Goal: Information Seeking & Learning: Learn about a topic

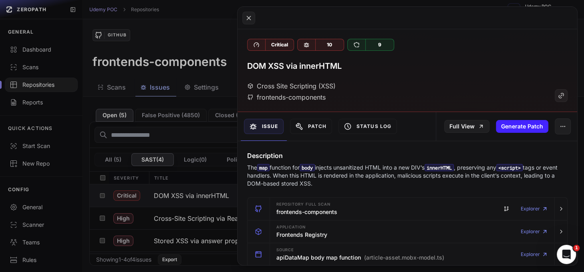
scroll to position [99, 0]
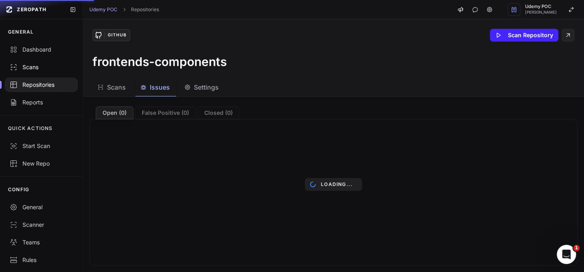
click at [27, 64] on div "Scans" at bounding box center [41, 67] width 63 height 8
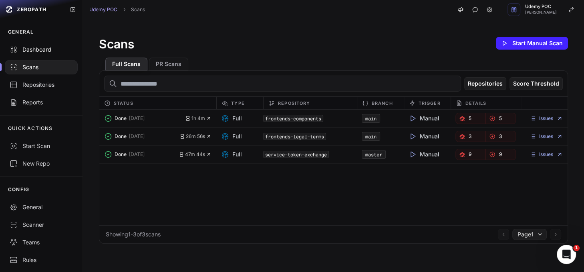
click at [45, 47] on div "Dashboard" at bounding box center [41, 50] width 63 height 8
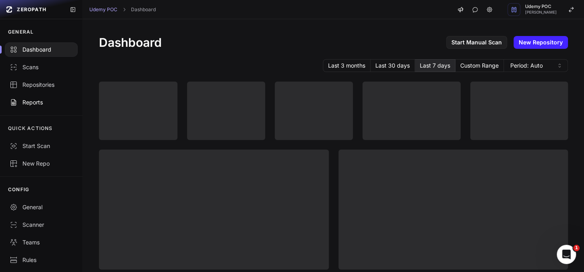
click at [36, 102] on div "Reports" at bounding box center [41, 103] width 63 height 8
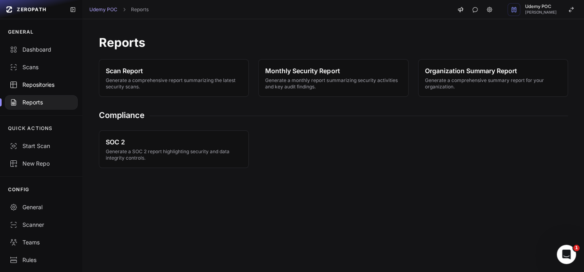
click at [48, 82] on div "Repositories" at bounding box center [41, 85] width 63 height 8
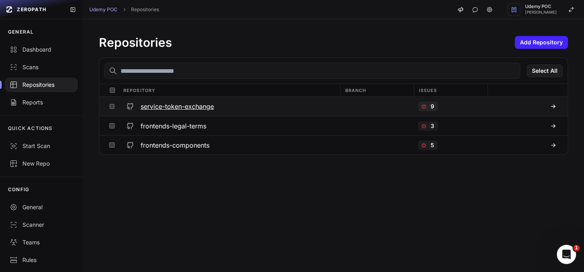
click at [182, 107] on h3 "service-token-exchange" at bounding box center [177, 107] width 73 height 10
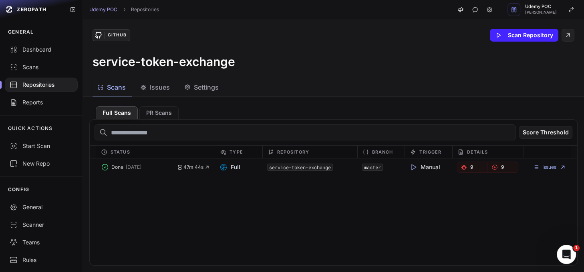
click at [161, 87] on span "Issues" at bounding box center [160, 88] width 20 height 10
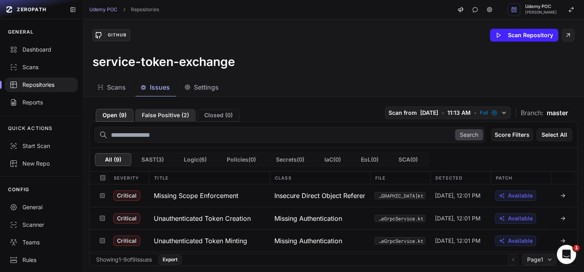
click at [171, 113] on button "False Positive ( 2 )" at bounding box center [165, 115] width 61 height 13
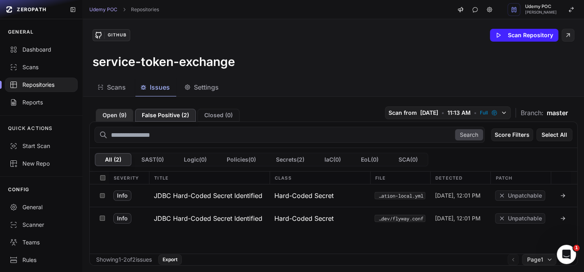
click at [117, 114] on button "Open ( 9 )" at bounding box center [115, 115] width 38 height 13
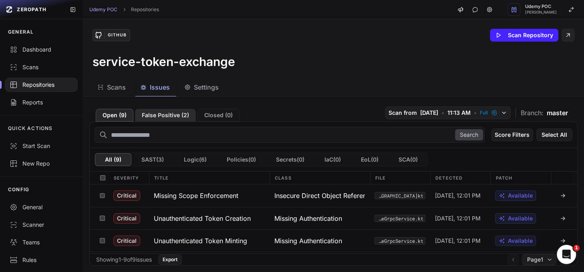
click at [163, 114] on button "False Positive ( 2 )" at bounding box center [165, 115] width 61 height 13
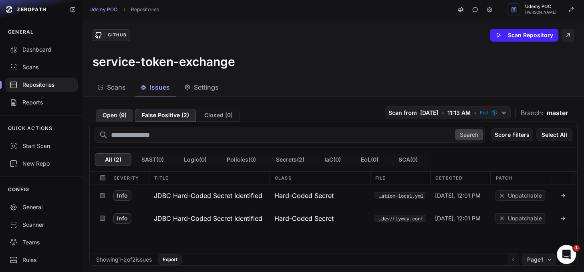
click at [120, 116] on button "Open ( 9 )" at bounding box center [115, 115] width 38 height 13
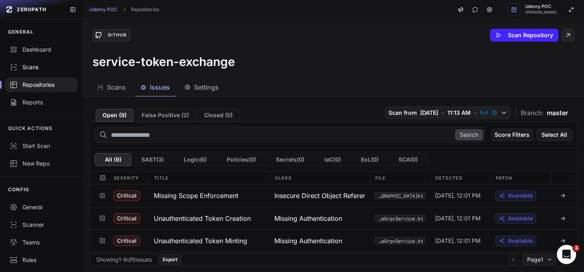
click at [33, 71] on div "Scans" at bounding box center [41, 67] width 63 height 8
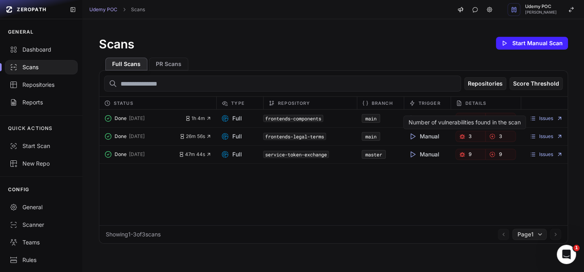
click at [462, 138] on link "3" at bounding box center [471, 136] width 30 height 11
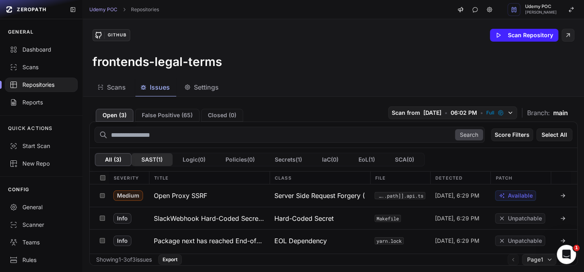
click at [147, 161] on button "SAST ( 1 )" at bounding box center [151, 159] width 41 height 13
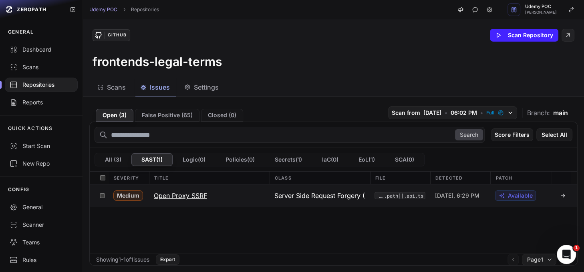
click at [183, 196] on h3 "Open Proxy SSRF" at bounding box center [180, 196] width 53 height 10
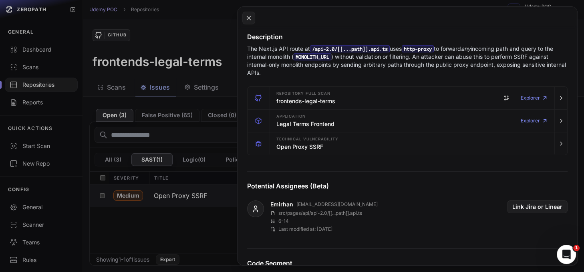
scroll to position [138, 0]
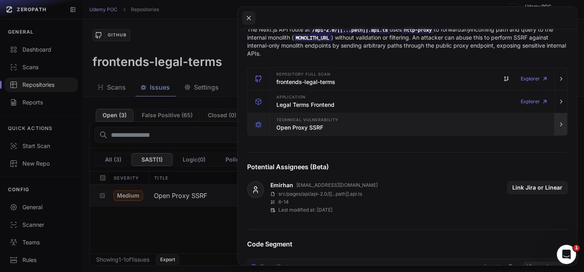
click at [558, 123] on icon "button" at bounding box center [561, 124] width 6 height 6
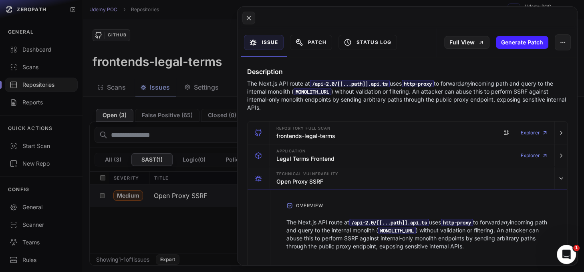
scroll to position [34, 0]
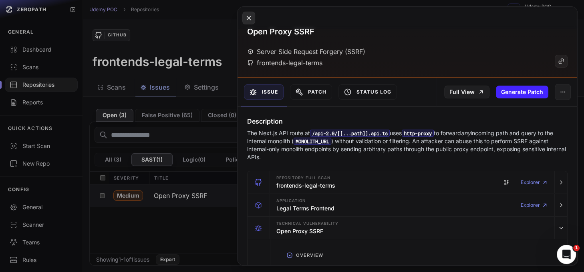
click at [250, 16] on icon at bounding box center [249, 18] width 4 height 4
